Goal: Information Seeking & Learning: Learn about a topic

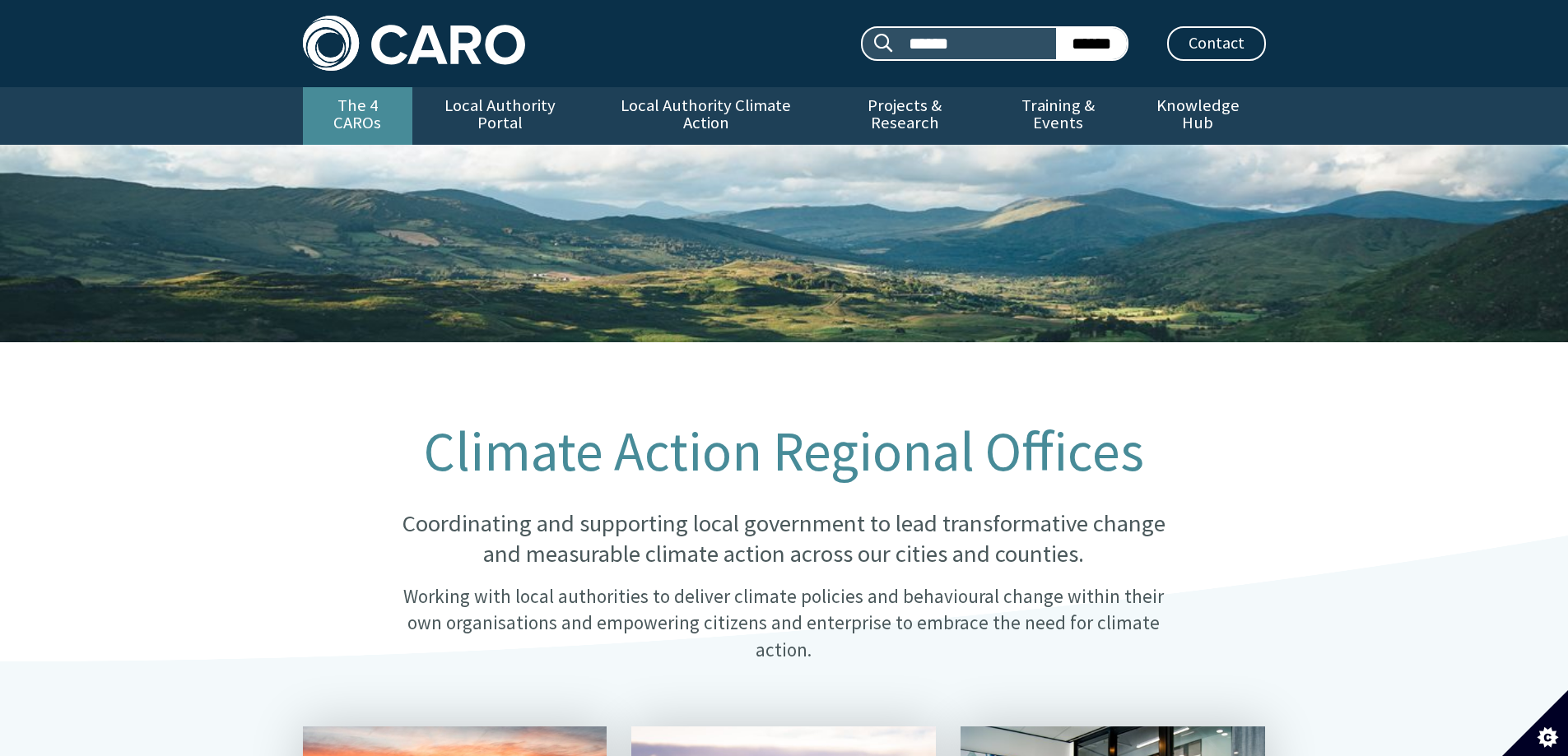
click at [370, 117] on link "The 4 CAROs" at bounding box center [358, 115] width 109 height 58
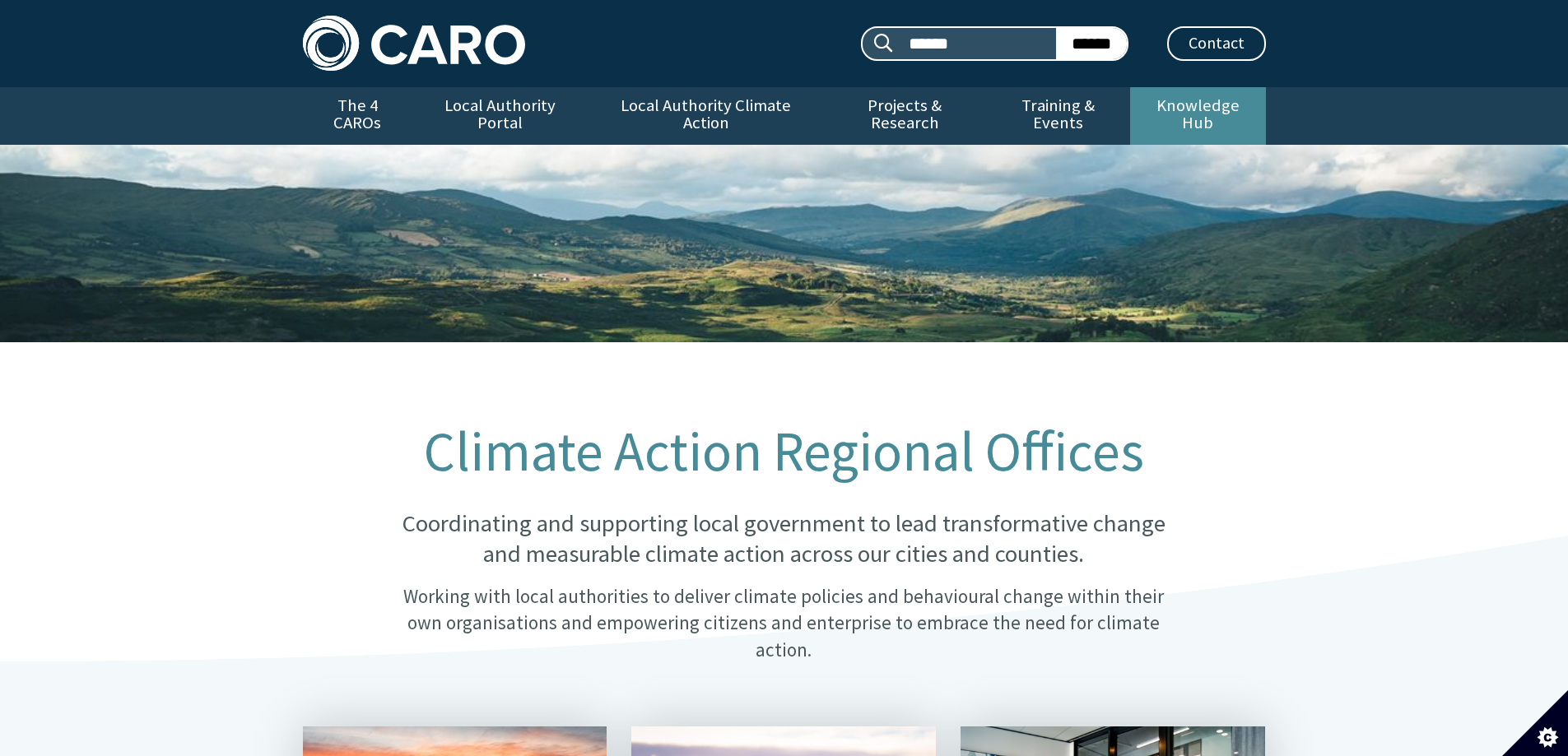
click at [1210, 97] on link "Knowledge Hub" at bounding box center [1198, 115] width 135 height 58
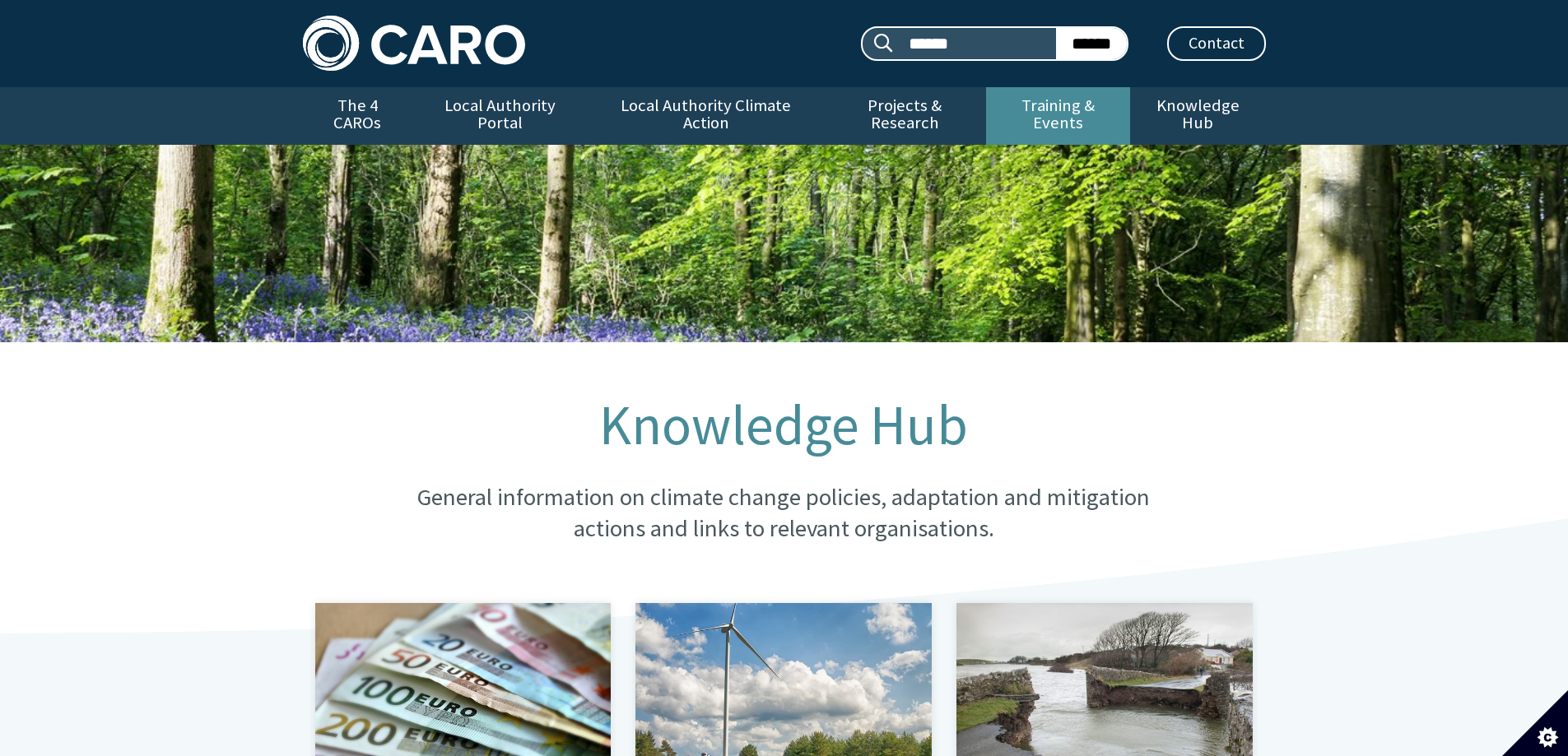
click at [1036, 102] on link "Training & Events" at bounding box center [1058, 115] width 144 height 58
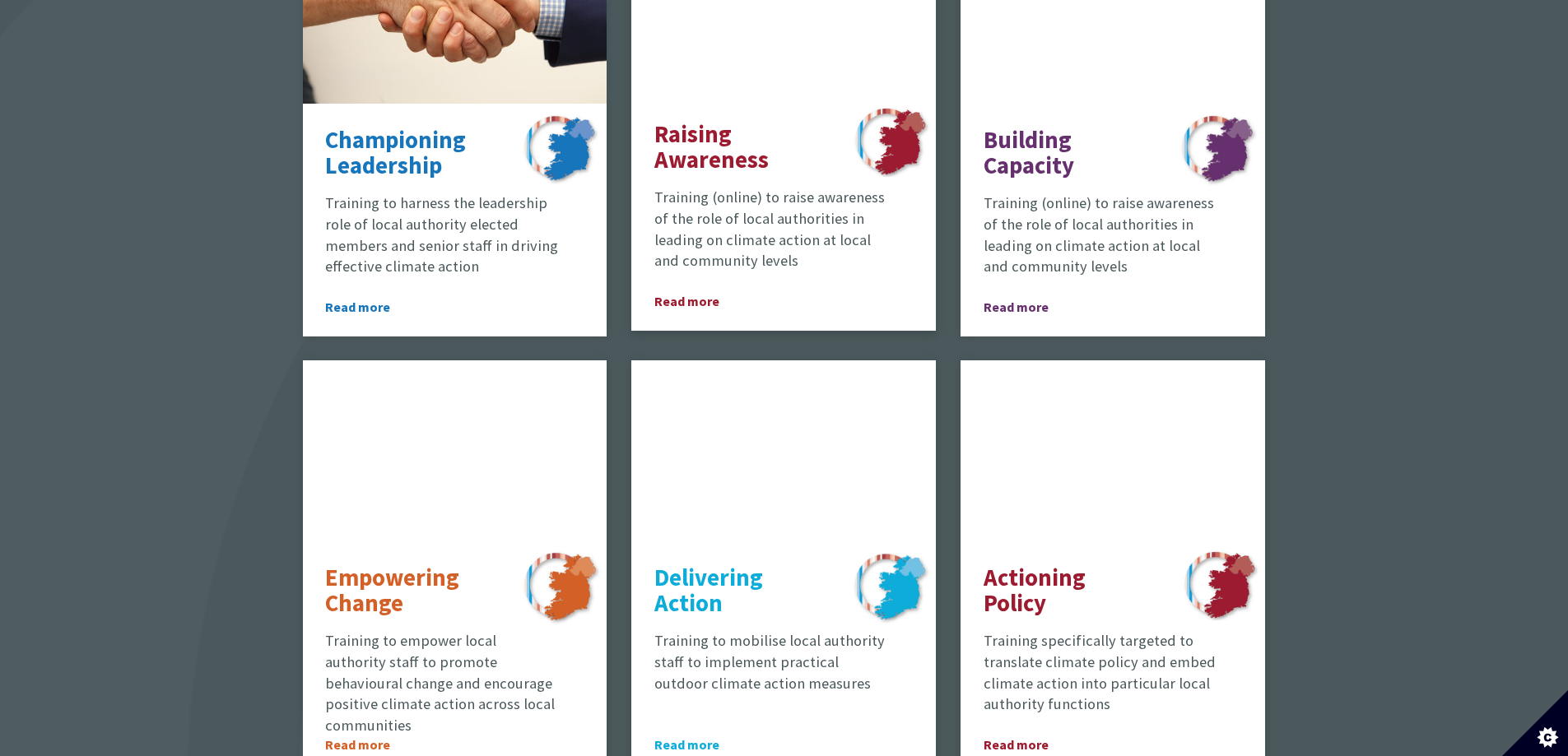
scroll to position [1317, 0]
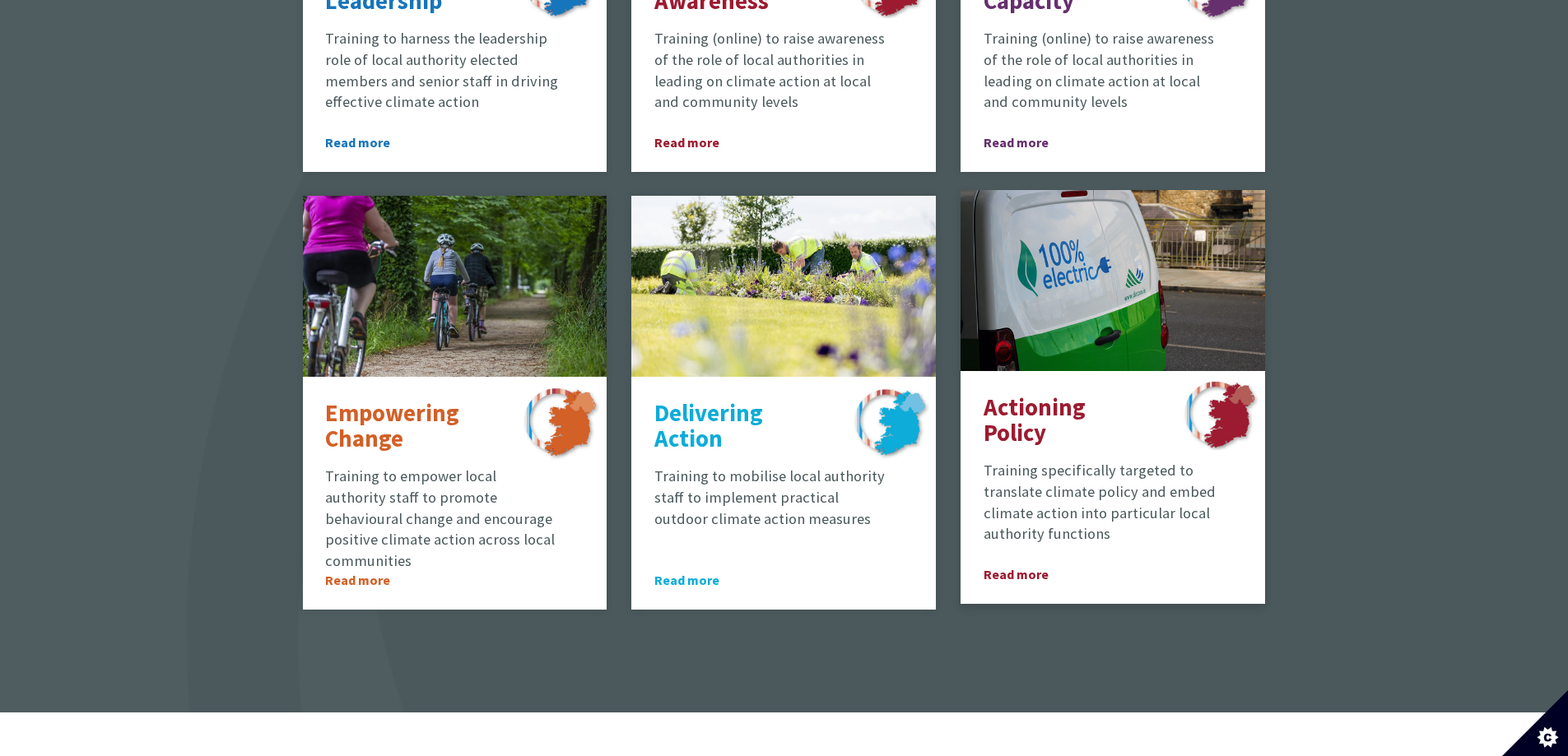
click at [1024, 565] on span "Read more" at bounding box center [1030, 574] width 91 height 20
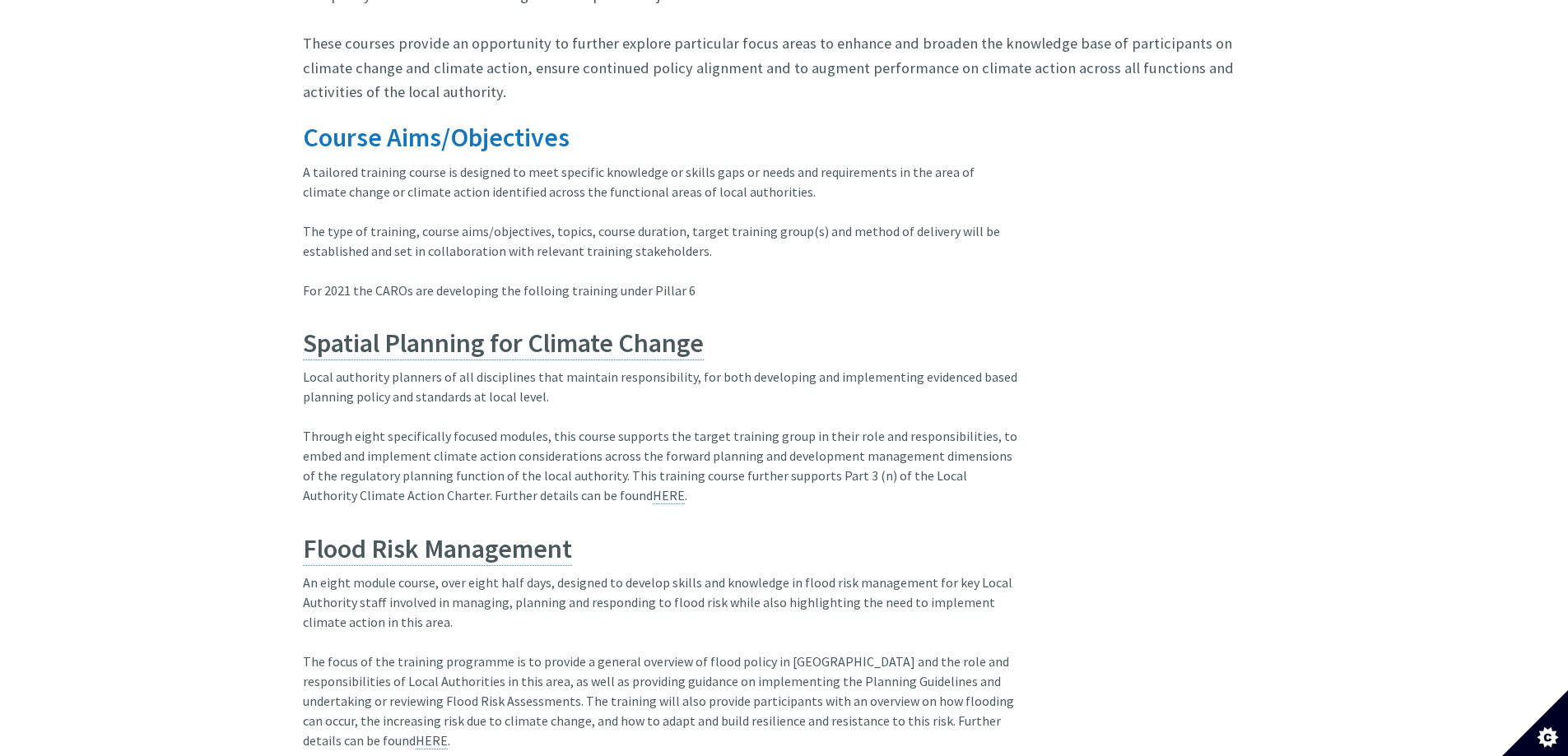
scroll to position [1398, 0]
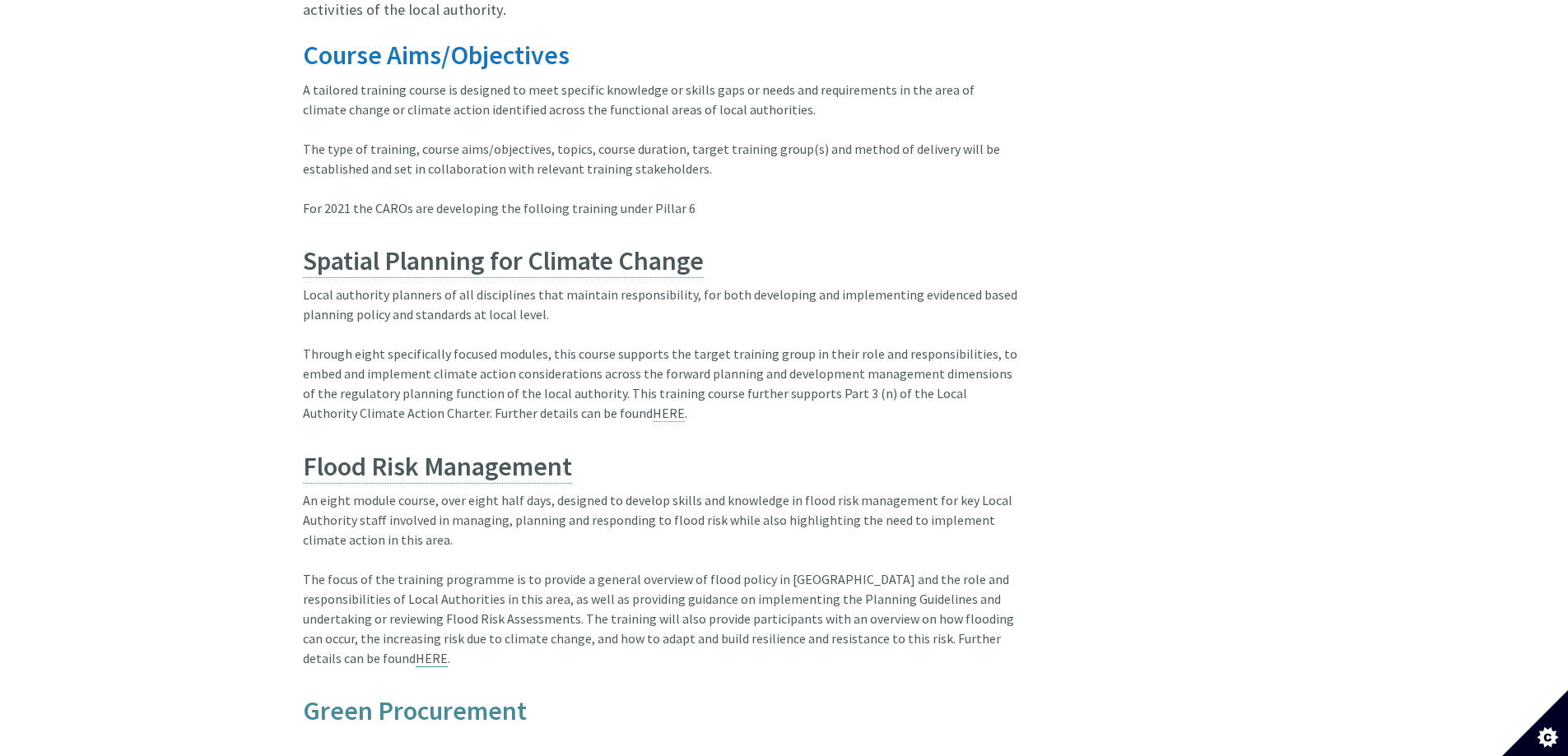
click at [416, 650] on link "HERE" at bounding box center [432, 659] width 32 height 17
